Goal: Task Accomplishment & Management: Manage account settings

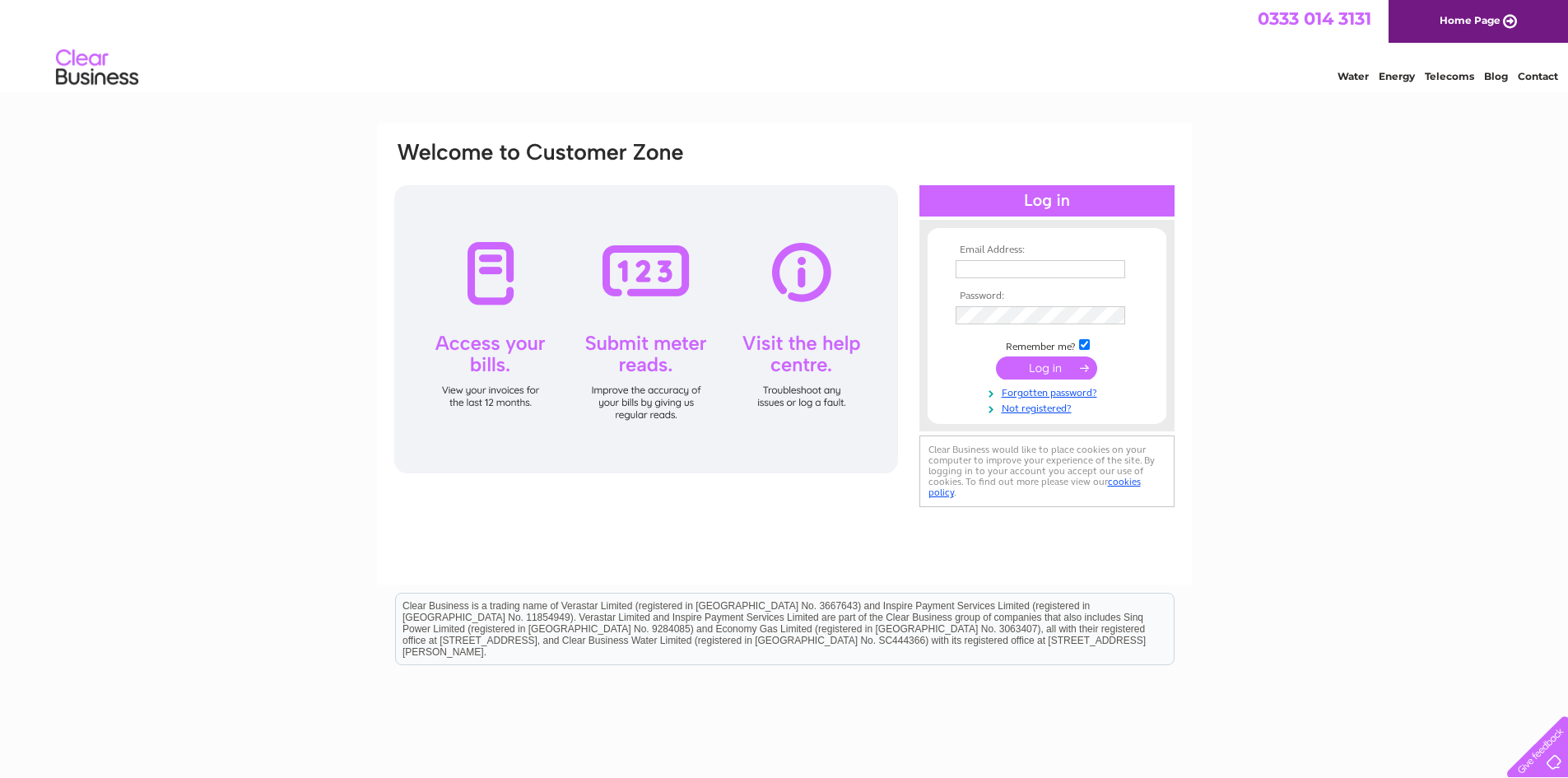
type input "[EMAIL_ADDRESS][DOMAIN_NAME]"
click at [1044, 364] on input "submit" at bounding box center [1047, 368] width 102 height 23
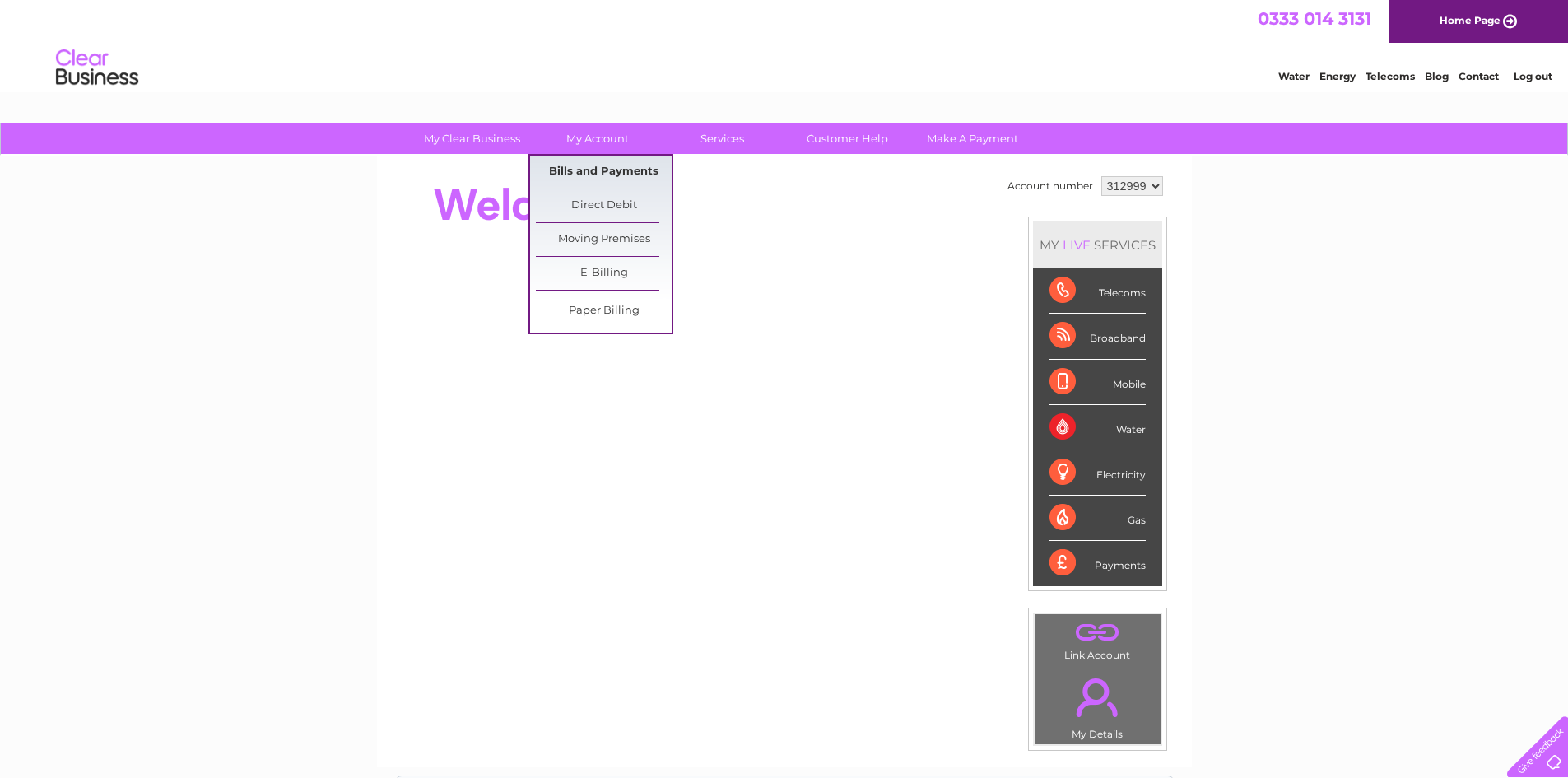
click at [591, 166] on link "Bills and Payments" at bounding box center [604, 171] width 136 height 33
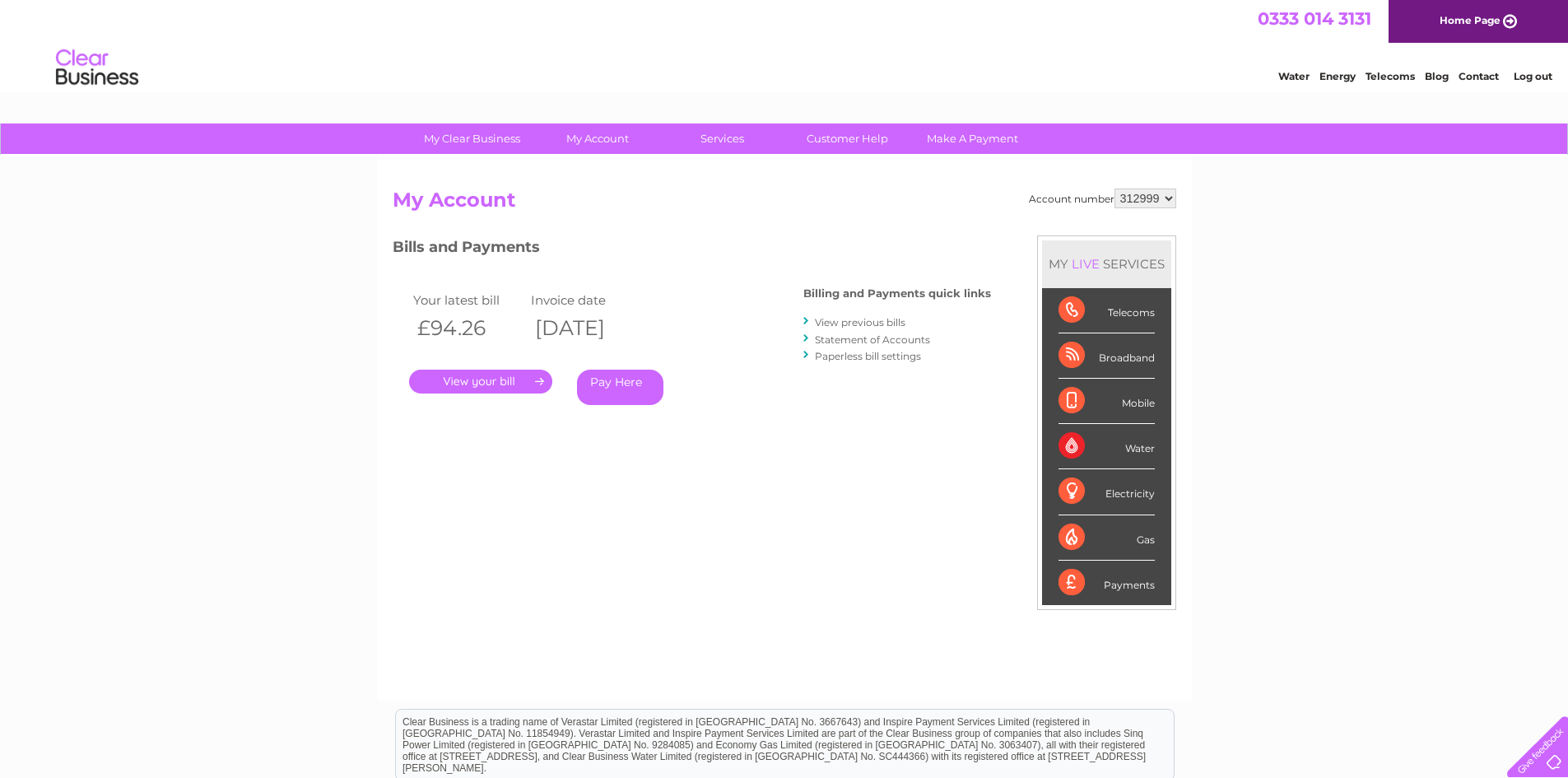
click at [468, 376] on link "." at bounding box center [481, 381] width 144 height 24
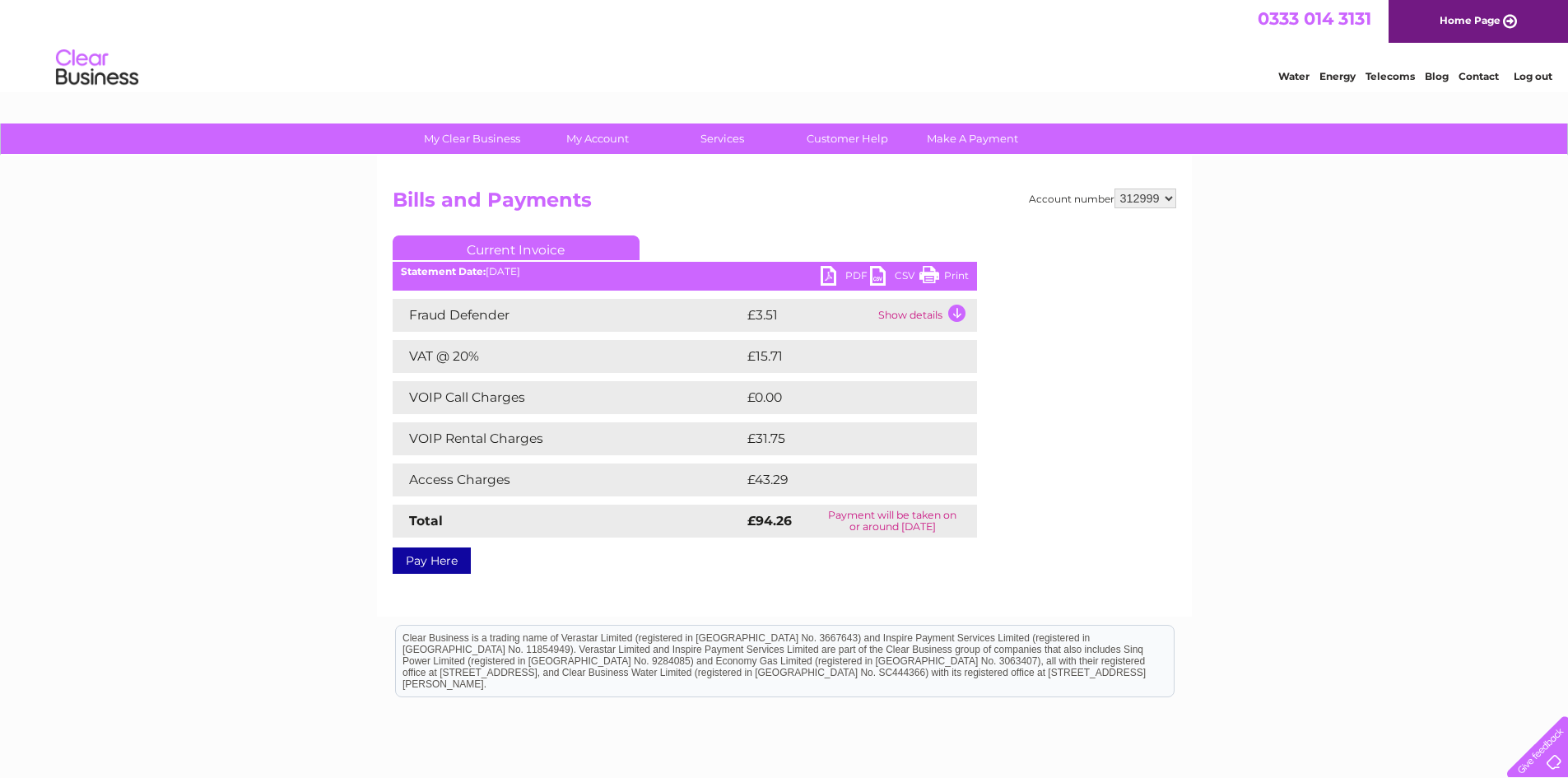
click at [829, 274] on link "PDF" at bounding box center [845, 277] width 49 height 24
click at [955, 309] on td "Show details" at bounding box center [925, 315] width 103 height 33
